Goal: Information Seeking & Learning: Learn about a topic

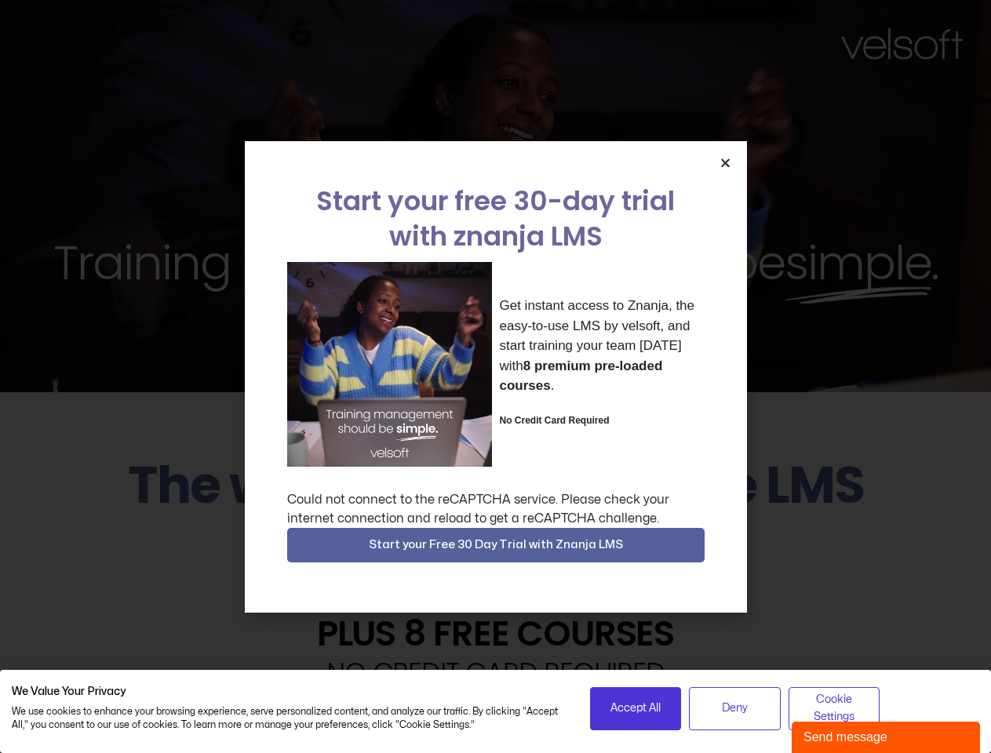
click at [495, 377] on div "Get instant access to Znanja, the easy-to-use LMS by velsoft, and start trainin…" at bounding box center [495, 364] width 417 height 205
click at [725, 162] on icon "Close" at bounding box center [725, 163] width 12 height 12
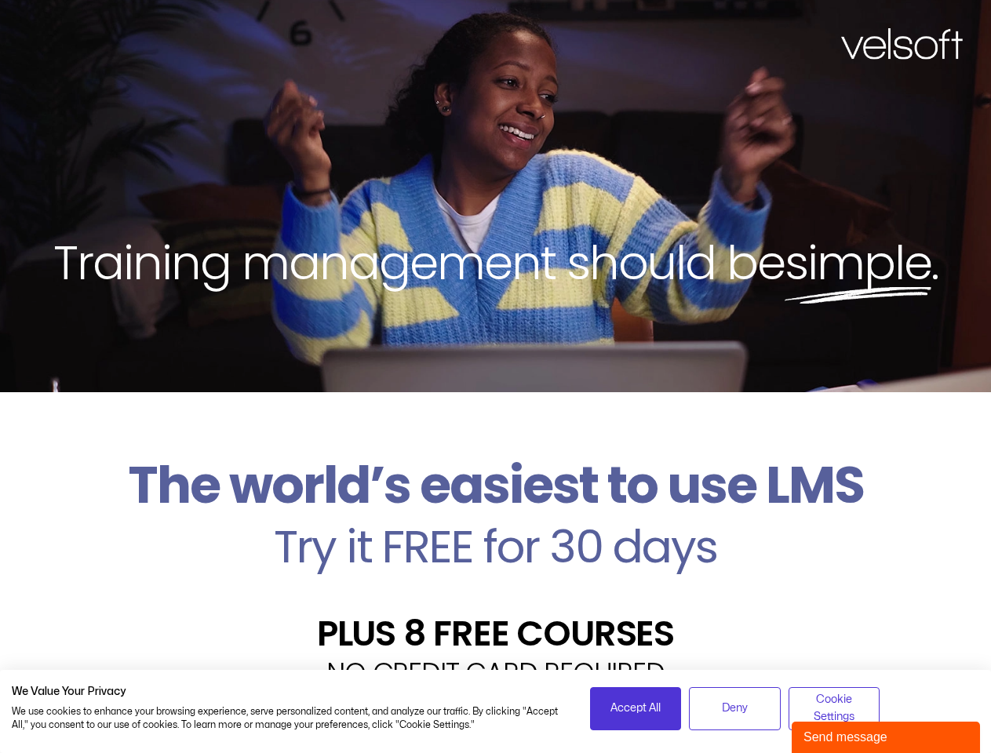
click at [496, 545] on h2 "Try it FREE for 30 days" at bounding box center [495, 546] width 967 height 45
click at [635, 708] on span "Accept All" at bounding box center [635, 708] width 50 height 17
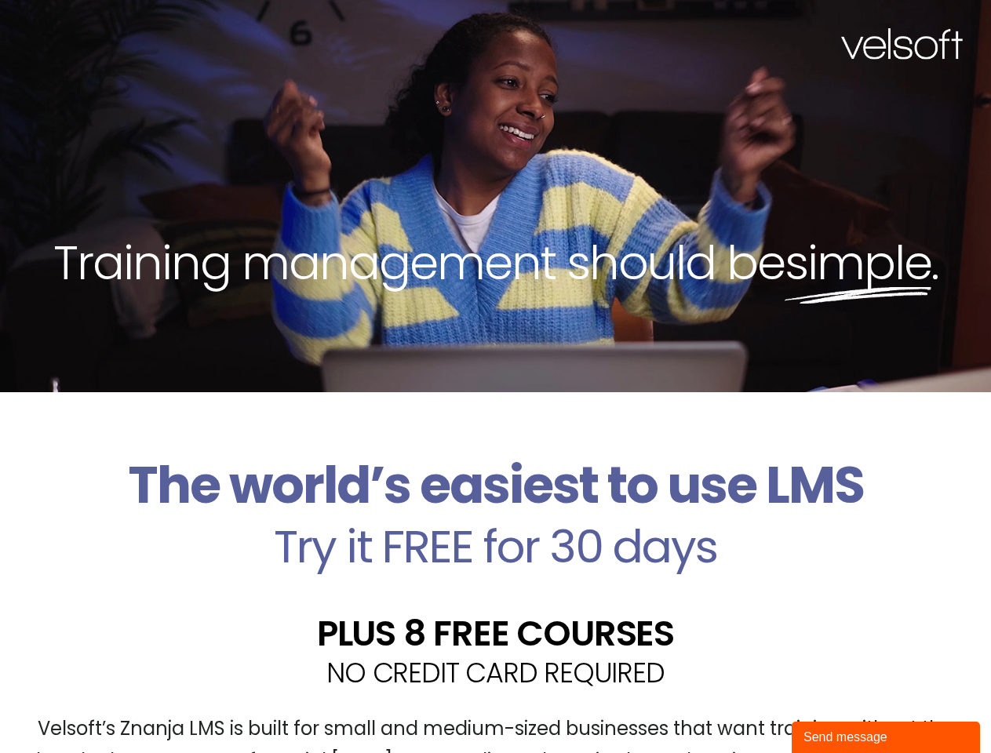
click at [734, 708] on div "Velsoft’s Znanja LMS is built for small and medium-sized businesses that want t…" at bounding box center [495, 751] width 967 height 115
click at [834, 708] on div "Velsoft’s Znanja LMS is built for small and medium-sized businesses that want t…" at bounding box center [495, 751] width 967 height 115
click at [886, 737] on div "Send message" at bounding box center [885, 737] width 165 height 19
